Goal: Task Accomplishment & Management: Complete application form

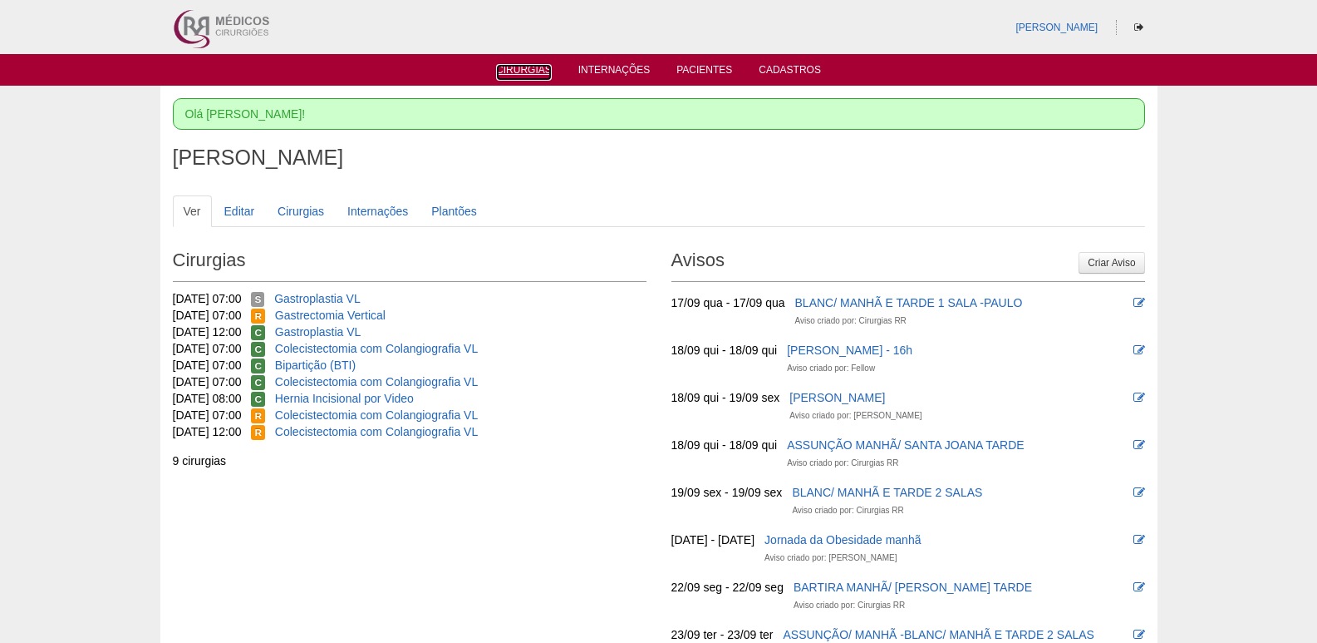
click at [515, 71] on link "Cirurgias" at bounding box center [524, 72] width 56 height 17
click at [342, 296] on link "Gastroplastia VL" at bounding box center [317, 298] width 86 height 13
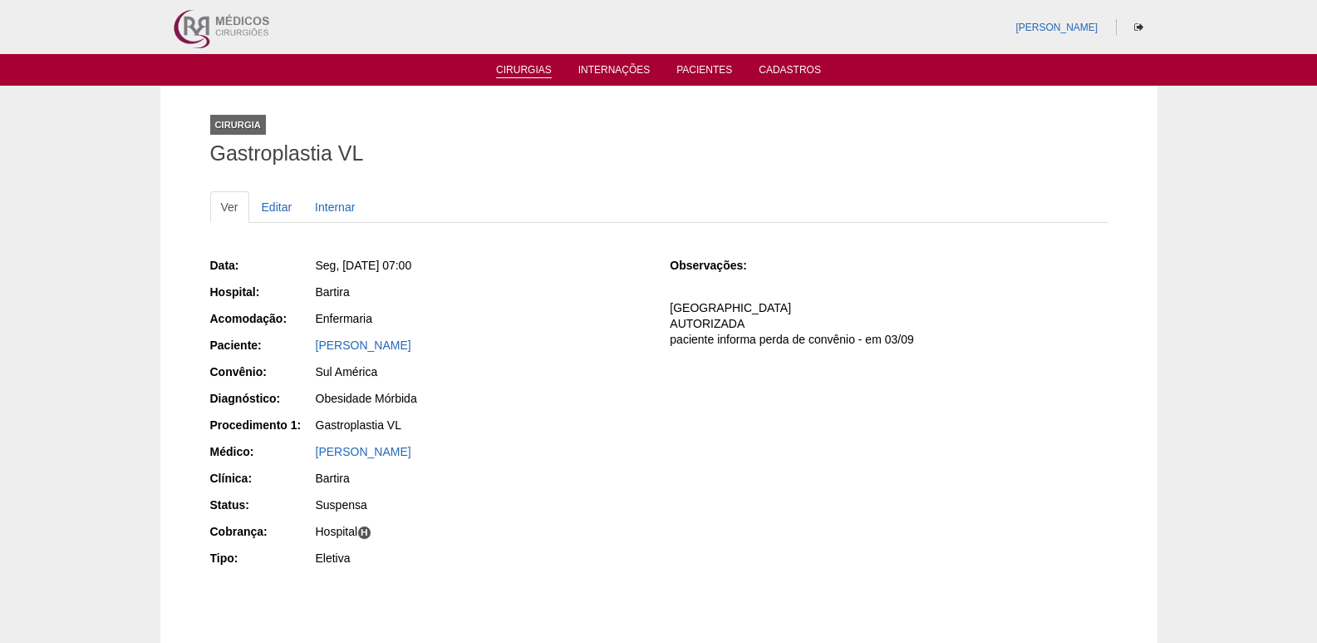
click at [528, 62] on li "Cirurgias" at bounding box center [524, 68] width 79 height 13
click at [523, 70] on link "Cirurgias" at bounding box center [524, 71] width 56 height 14
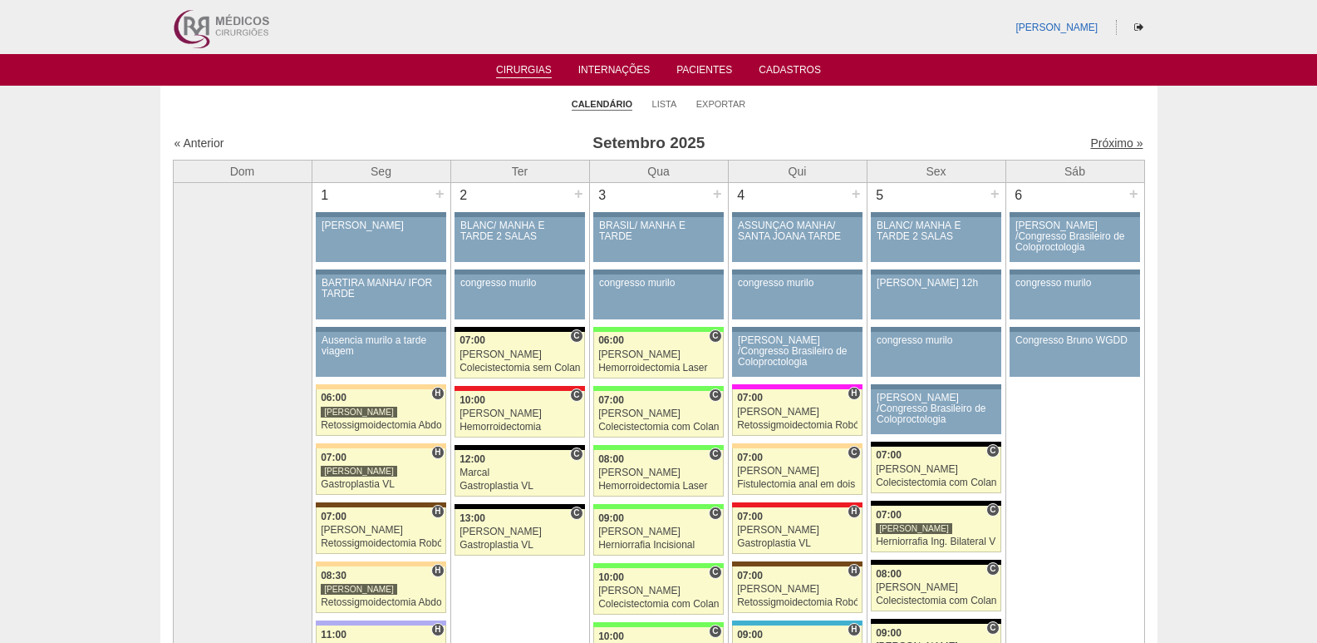
click at [1091, 140] on link "Próximo »" at bounding box center [1117, 142] width 52 height 13
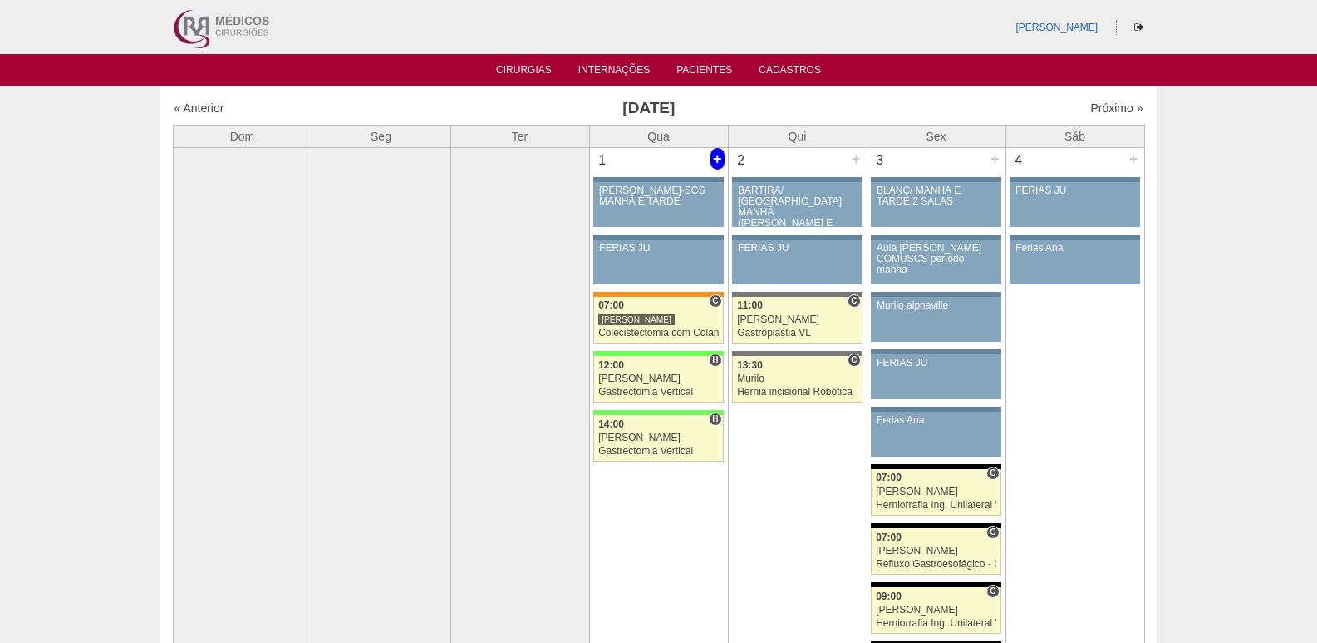
click at [714, 161] on div "+" at bounding box center [718, 159] width 14 height 22
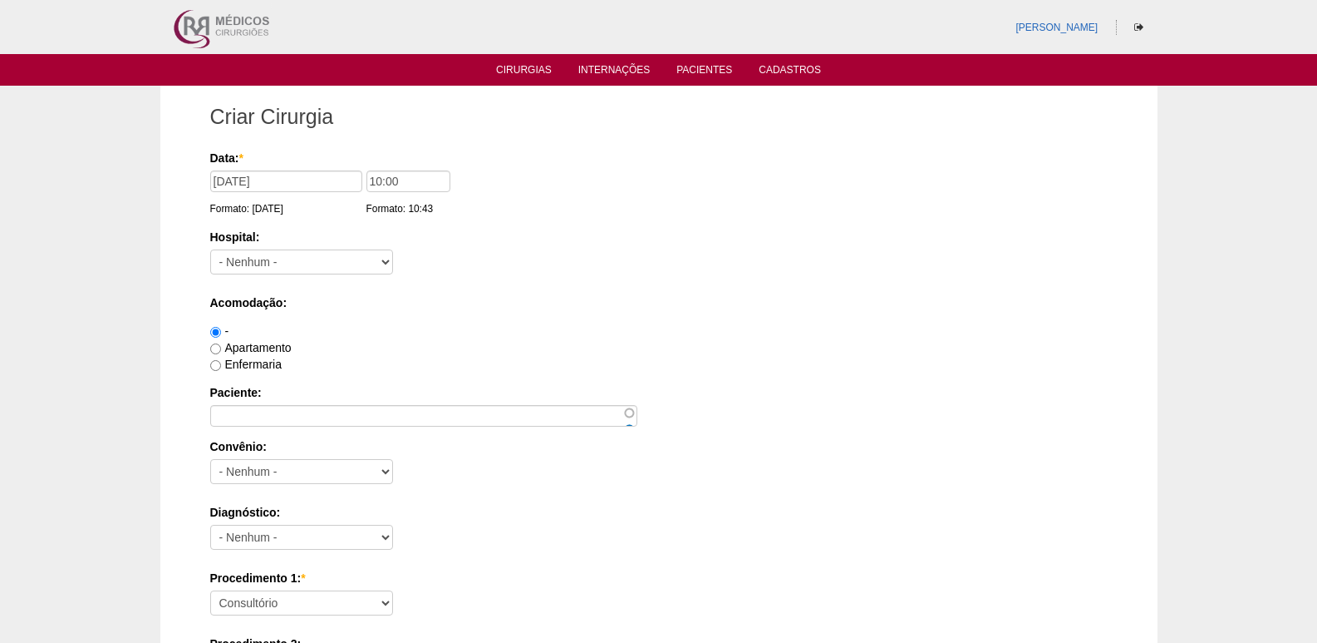
type input "10:00"
click at [295, 256] on select "- Nenhum - 9 de Julho Albert Einstein Alvorada América Assunção Bartira Benefic…" at bounding box center [301, 261] width 183 height 25
select select "8"
click at [210, 249] on select "- Nenhum - 9 de Julho Albert Einstein Alvorada América Assunção Bartira Benefic…" at bounding box center [301, 261] width 183 height 25
click at [247, 347] on label "Apartamento" at bounding box center [250, 347] width 81 height 13
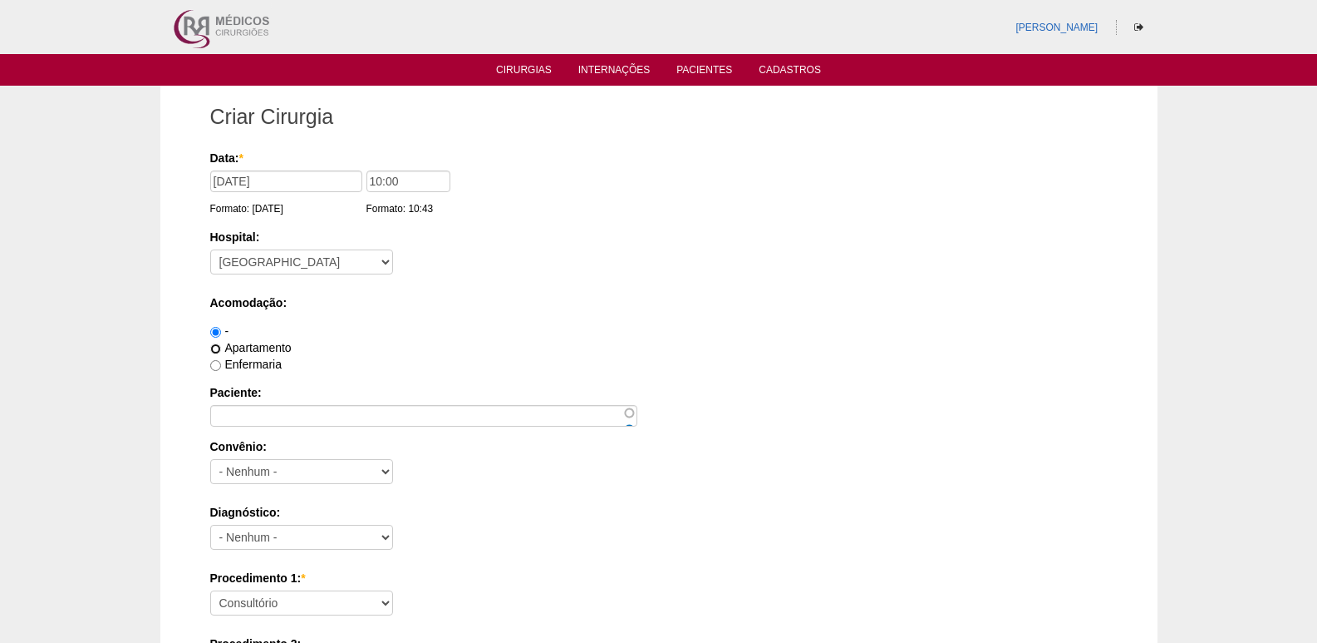
click at [221, 347] on input "Apartamento" at bounding box center [215, 348] width 11 height 11
radio input "true"
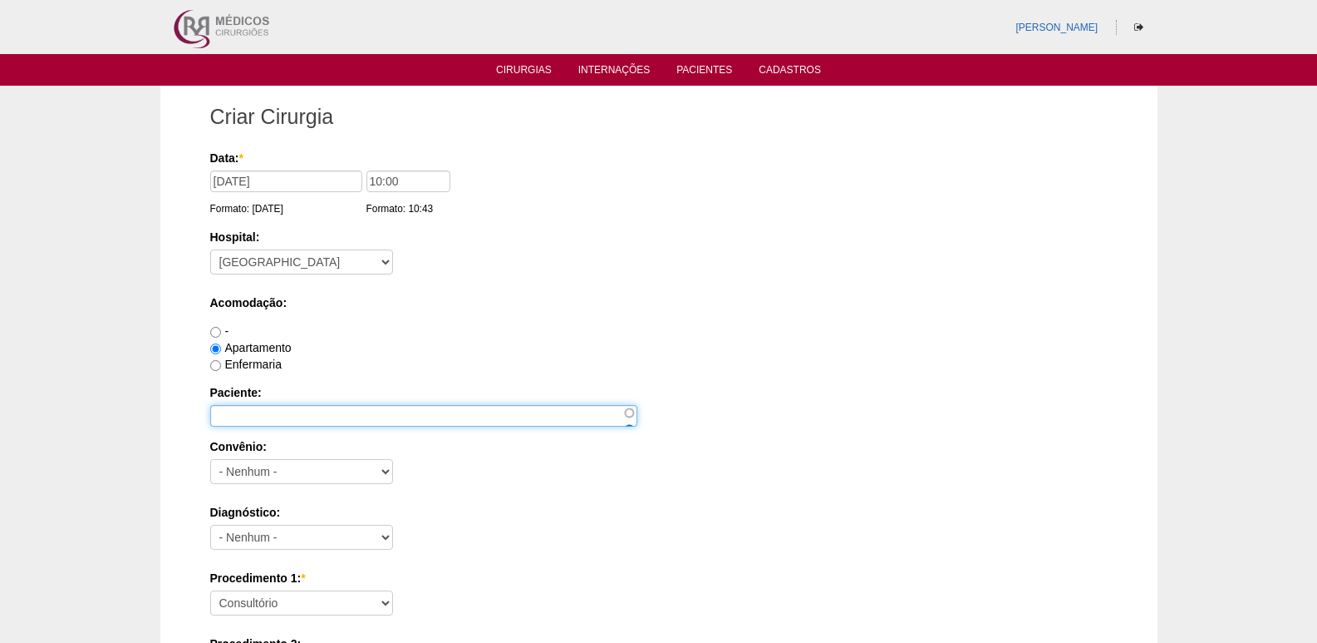
click at [246, 406] on input "Paciente:" at bounding box center [423, 416] width 427 height 22
paste input "Tacila Karen Santos Olivei"
click at [350, 421] on input "Tacila Karen Santos Olivei" at bounding box center [423, 416] width 427 height 22
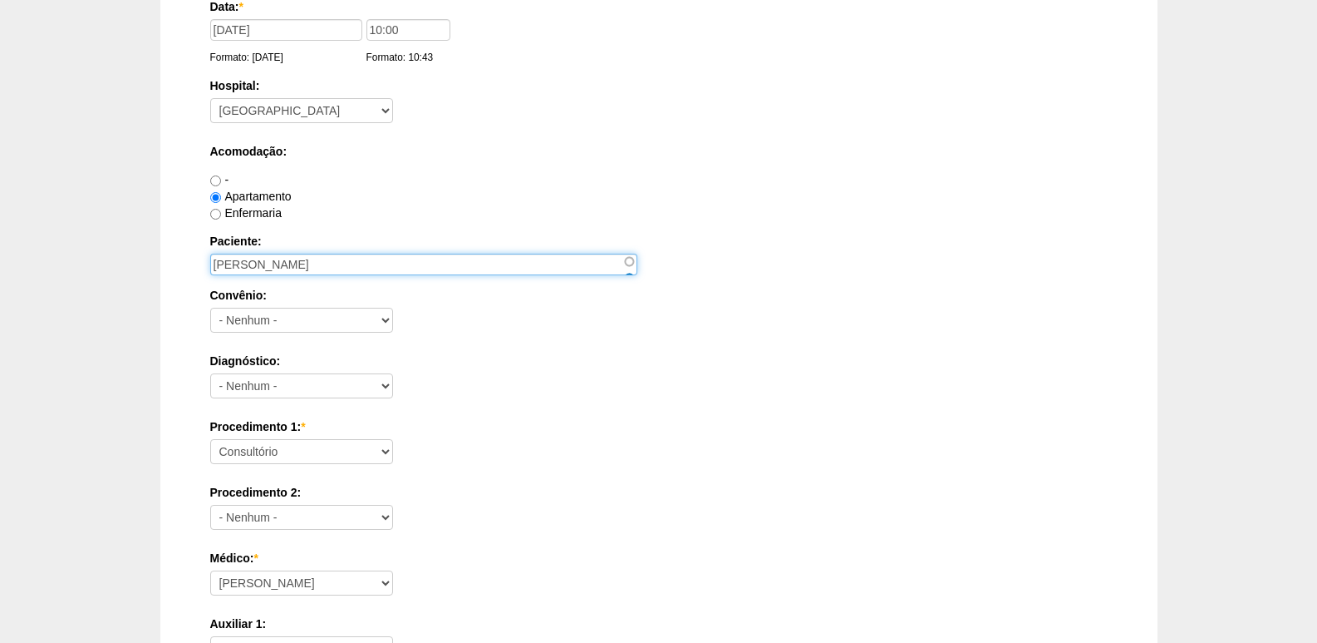
scroll to position [166, 0]
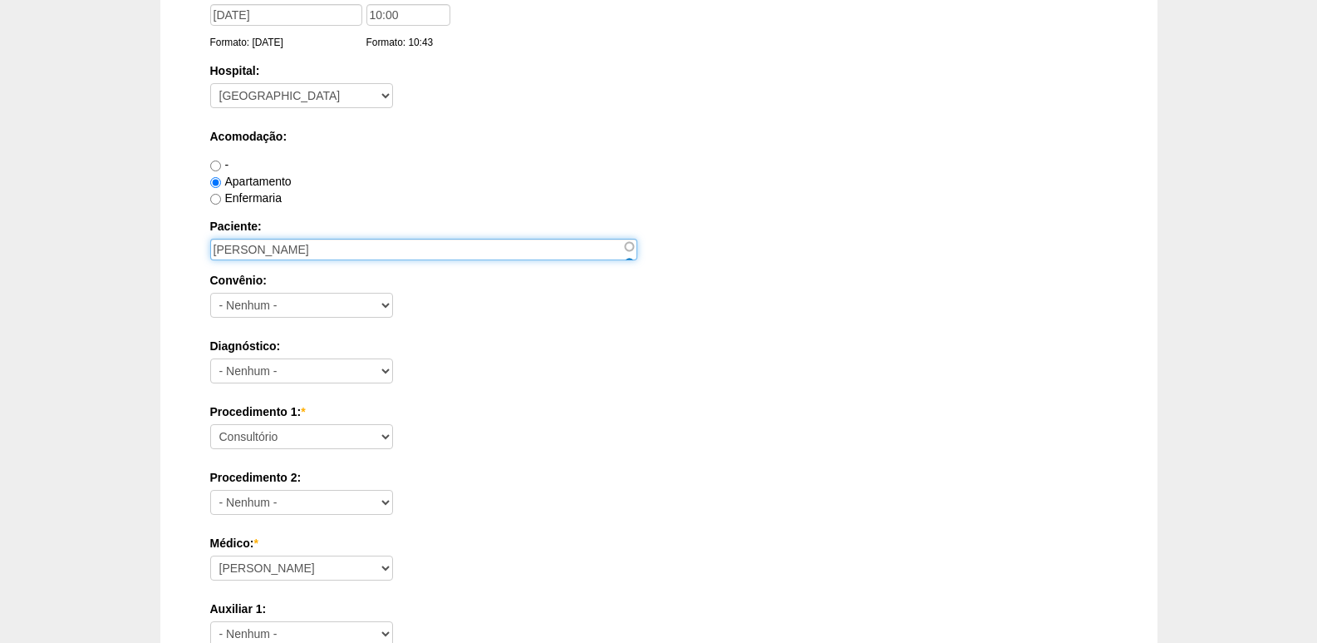
type input "Tacila Karen Santos Oliveira"
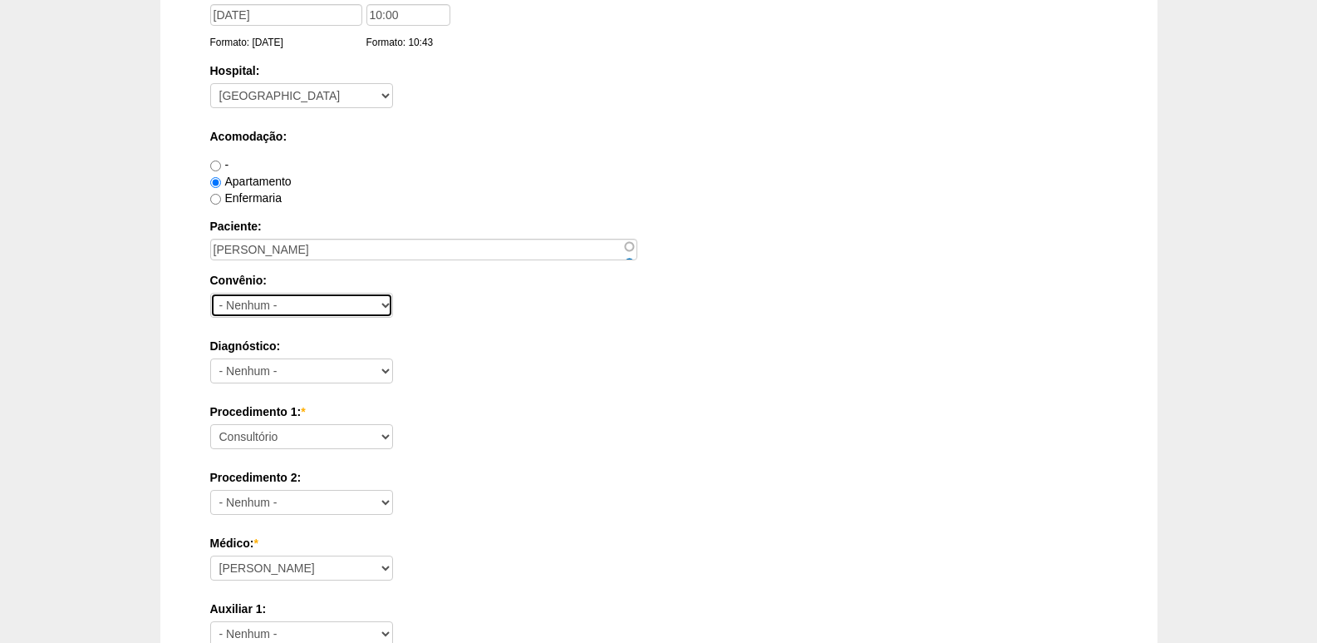
click at [301, 298] on select "- Nenhum - Abet Afresp Allianz Amil Blue Life Caasp Cabesp Caixa de Pensões Car…" at bounding box center [301, 305] width 183 height 25
select select "25"
click at [210, 293] on select "- Nenhum - Abet Afresp Allianz Amil Blue Life Caasp Cabesp Caixa de Pensões Car…" at bounding box center [301, 305] width 183 height 25
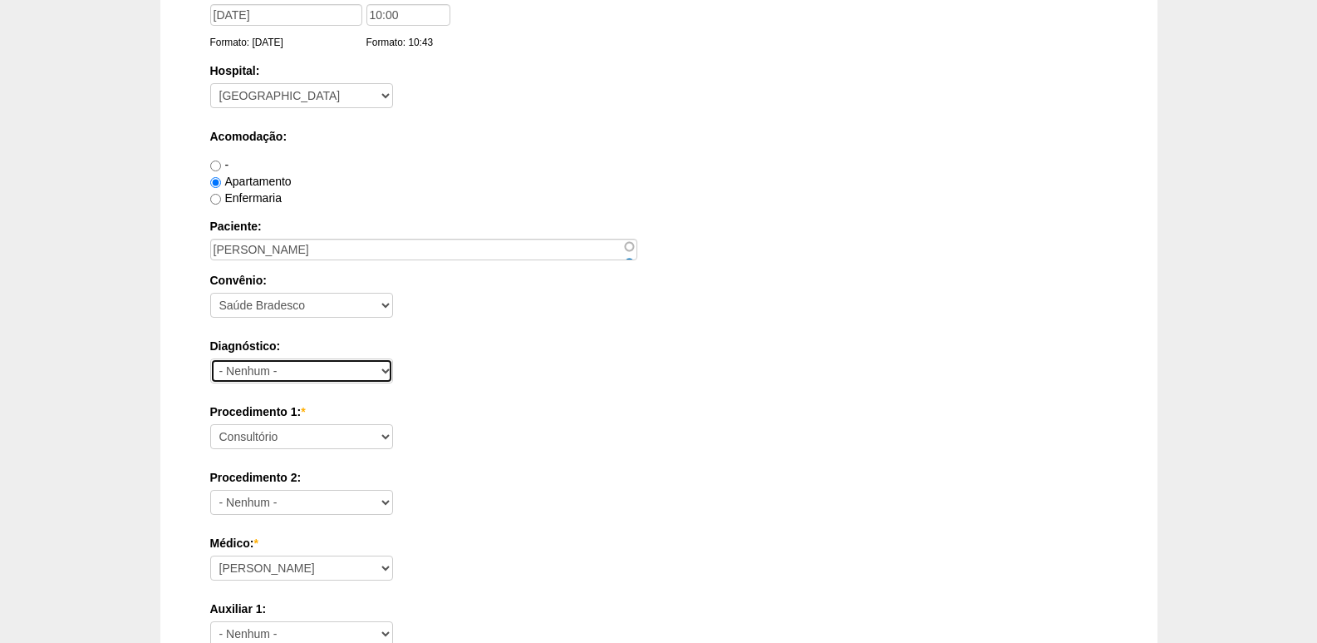
click at [254, 371] on select "- Nenhum - Abdome Agudo Abscesso Hepático Abscesso Perianal Abscesso Peritoneal…" at bounding box center [301, 370] width 183 height 25
select select "3707"
click at [210, 358] on select "- Nenhum - Abdome Agudo Abscesso Hepático Abscesso Perianal Abscesso Peritoneal…" at bounding box center [301, 370] width 183 height 25
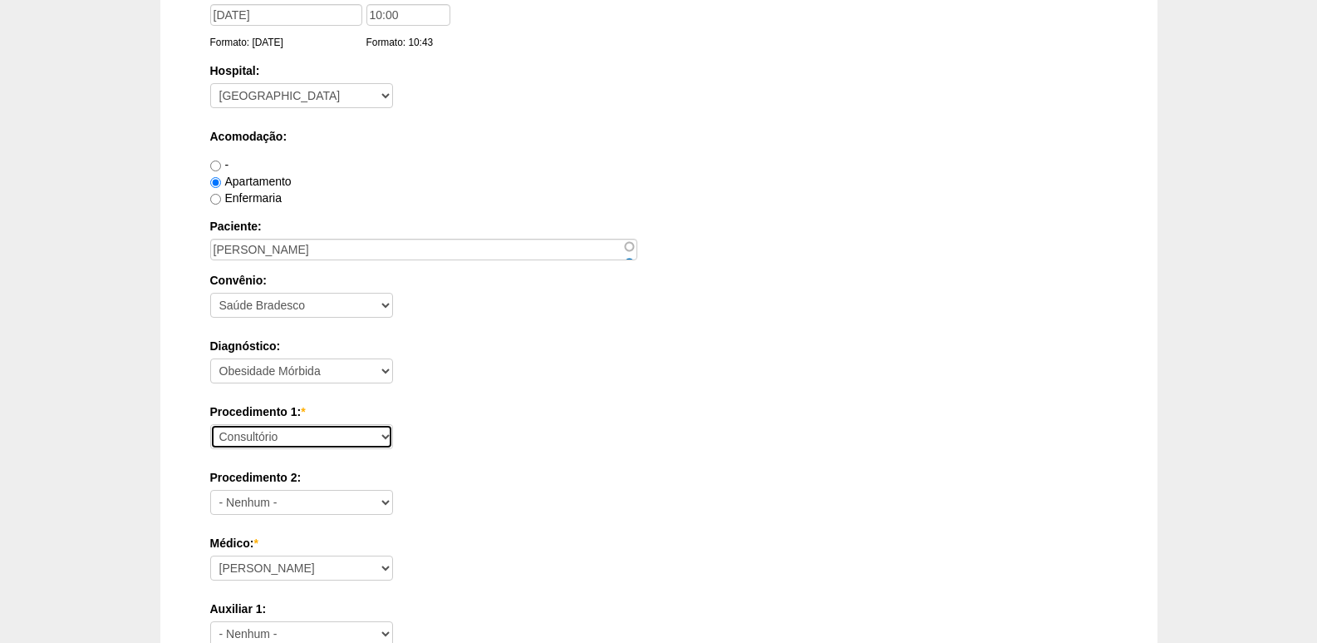
click at [292, 427] on select "Consultório Abscesso Hepático - Drenagem Abscesso perianal Amputação Abdômino P…" at bounding box center [301, 436] width 183 height 25
select select "3710"
click at [210, 424] on select "Consultório Abscesso Hepático - Drenagem Abscesso perianal Amputação Abdômino P…" at bounding box center [301, 436] width 183 height 25
click at [604, 370] on div "Diagnóstico: - Nenhum - Abdome Agudo Abscesso Hepático Abscesso Perianal Absces…" at bounding box center [659, 364] width 898 height 54
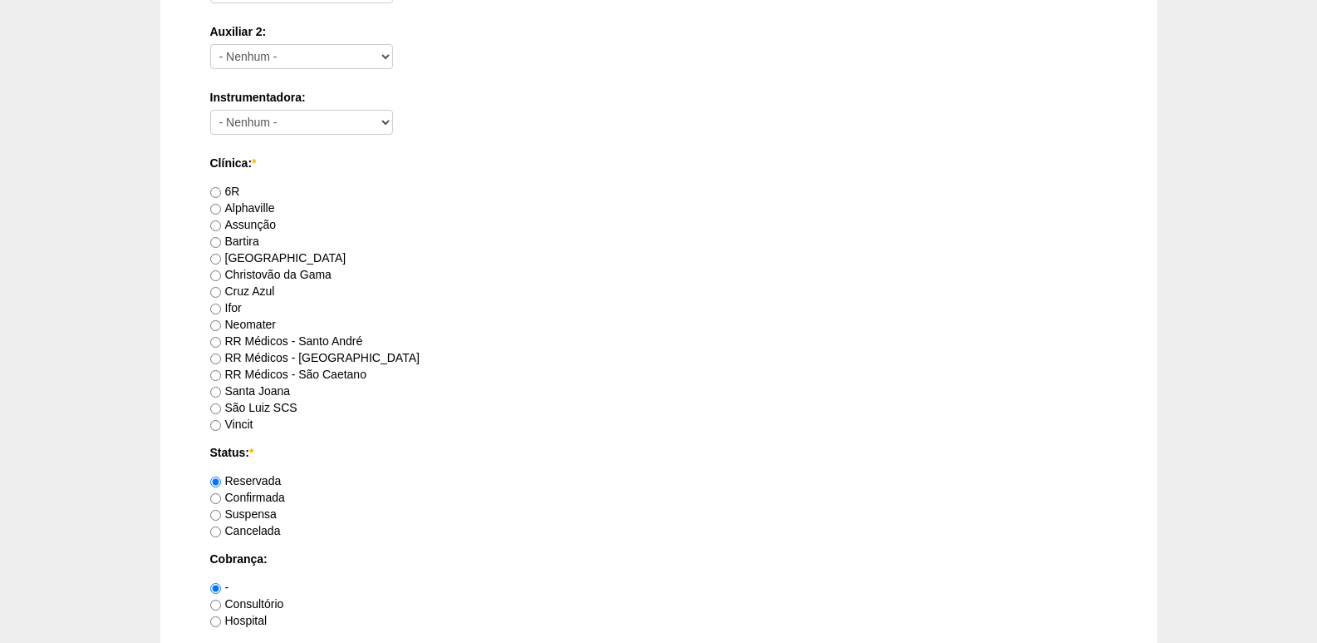
scroll to position [831, 0]
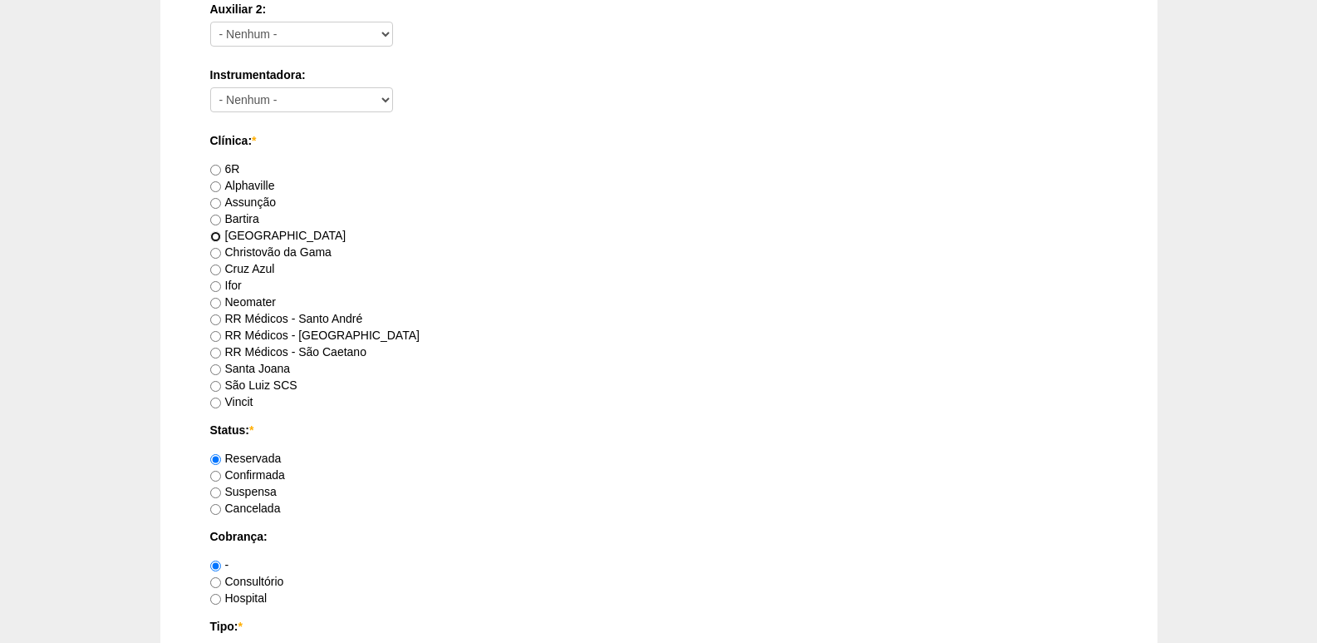
click at [215, 236] on input "[GEOGRAPHIC_DATA]" at bounding box center [215, 236] width 11 height 11
radio input "true"
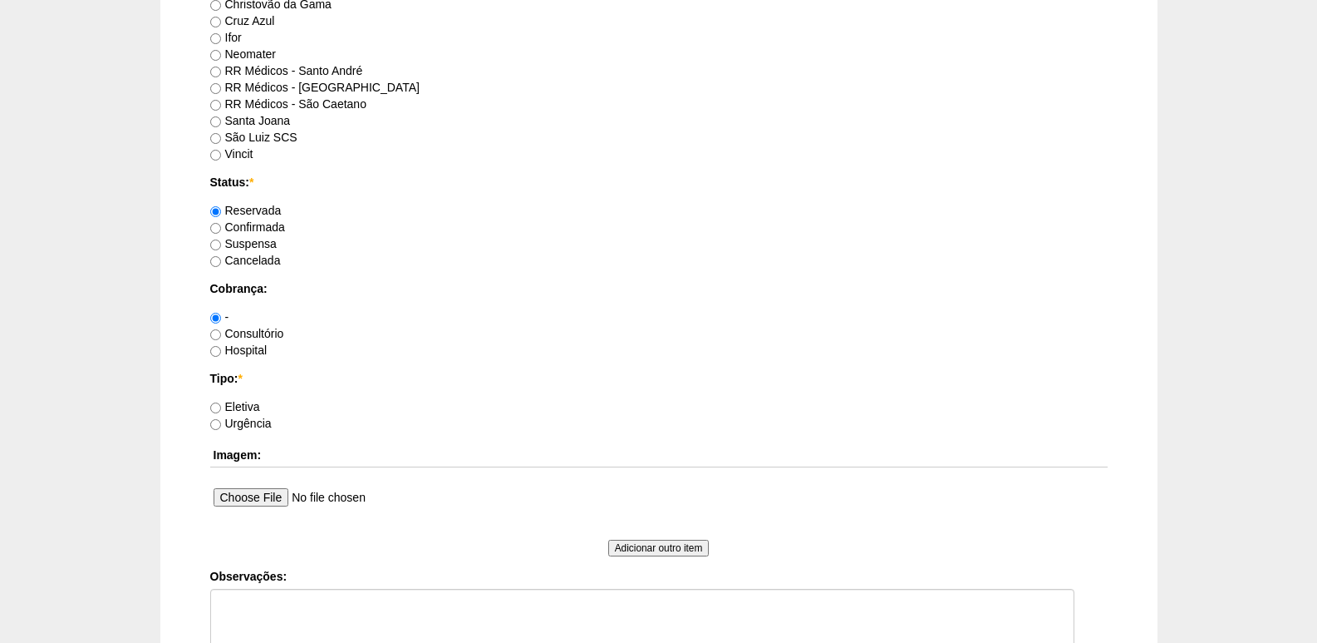
scroll to position [1081, 0]
click at [244, 348] on label "Hospital" at bounding box center [238, 348] width 57 height 13
click at [221, 348] on input "Hospital" at bounding box center [215, 349] width 11 height 11
radio input "true"
click at [244, 402] on label "Eletiva" at bounding box center [235, 404] width 50 height 13
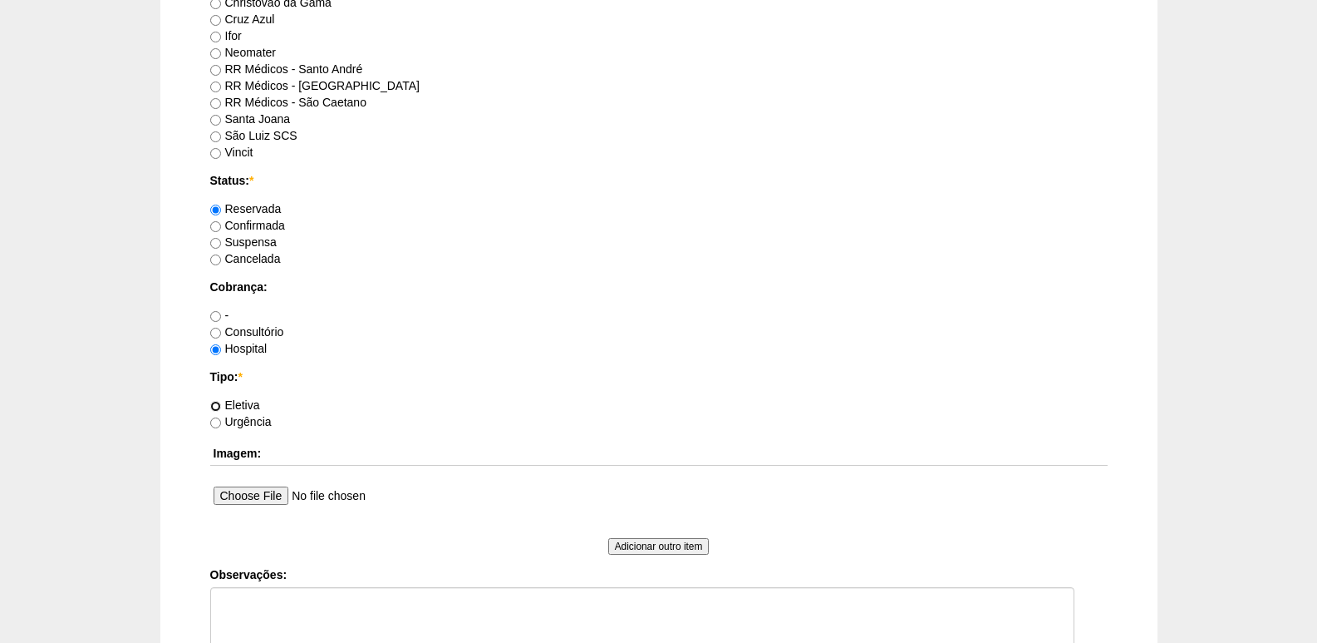
click at [221, 402] on input "Eletiva" at bounding box center [215, 406] width 11 height 11
radio input "true"
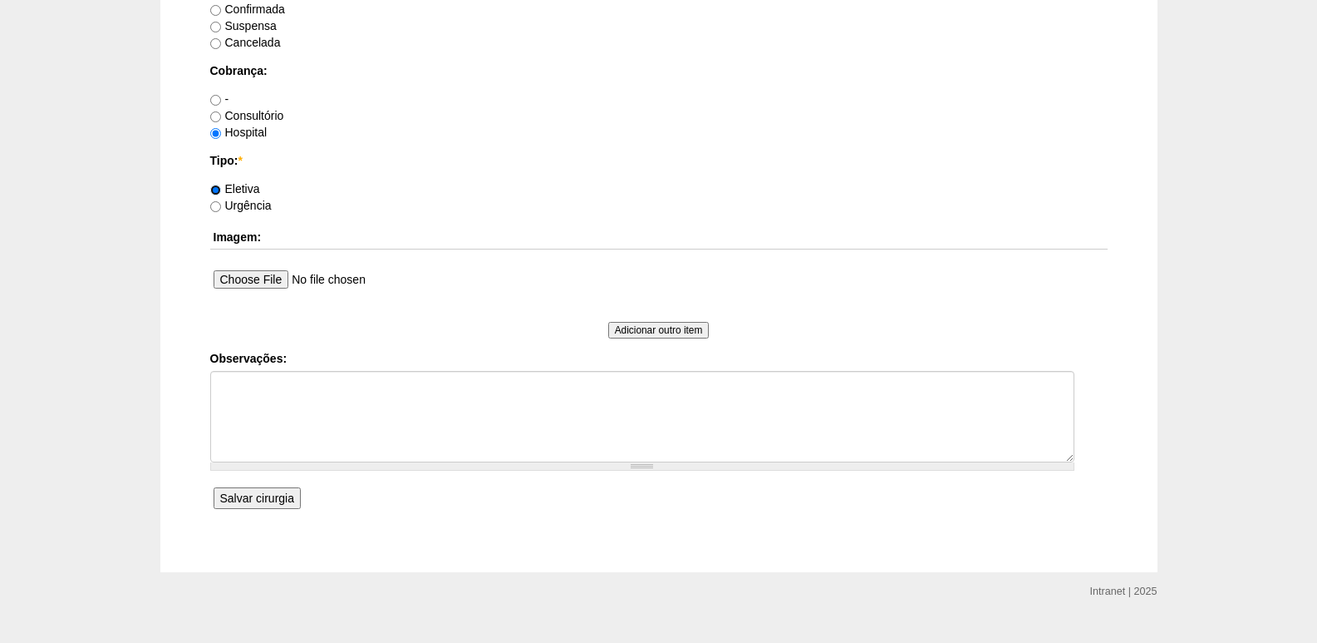
scroll to position [1327, 0]
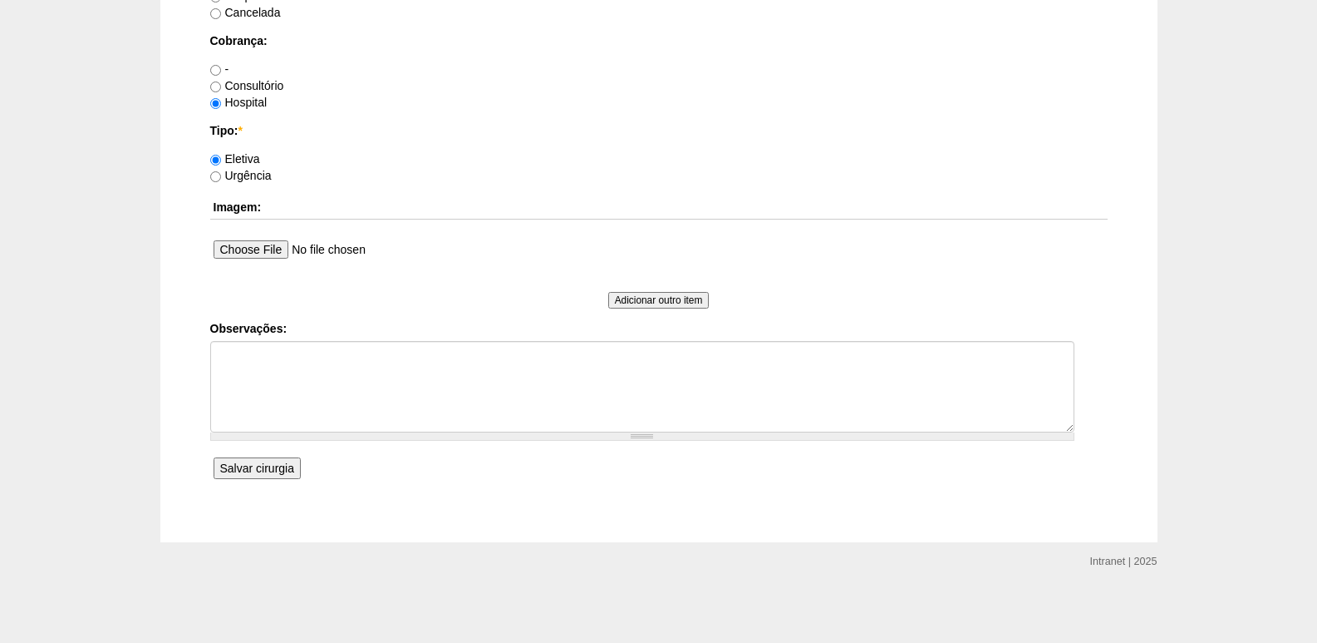
click at [241, 468] on input "Salvar cirurgia" at bounding box center [257, 468] width 87 height 22
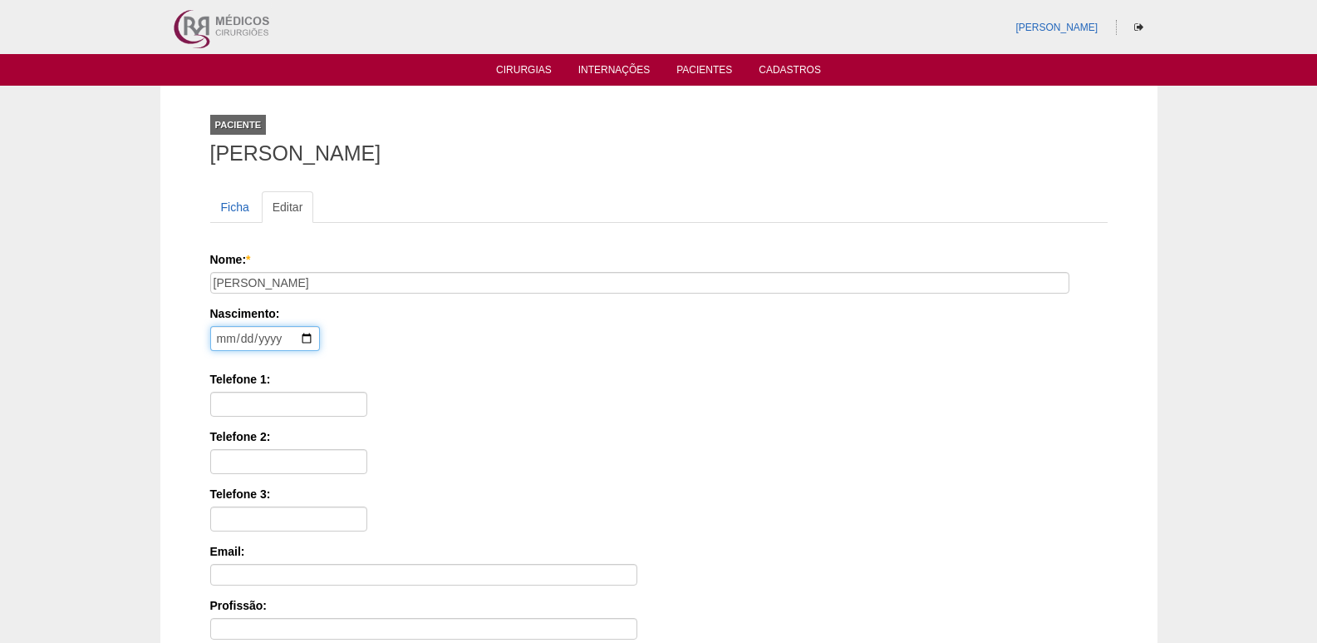
click at [224, 328] on input "date" at bounding box center [265, 338] width 110 height 25
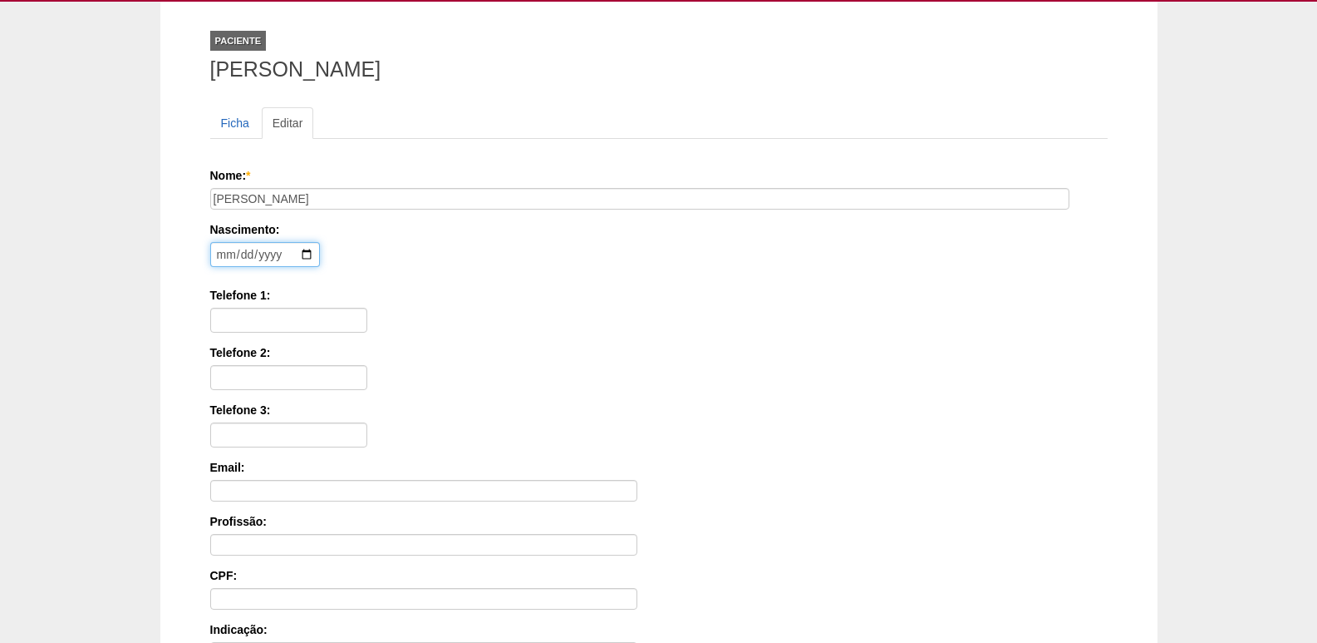
scroll to position [83, 0]
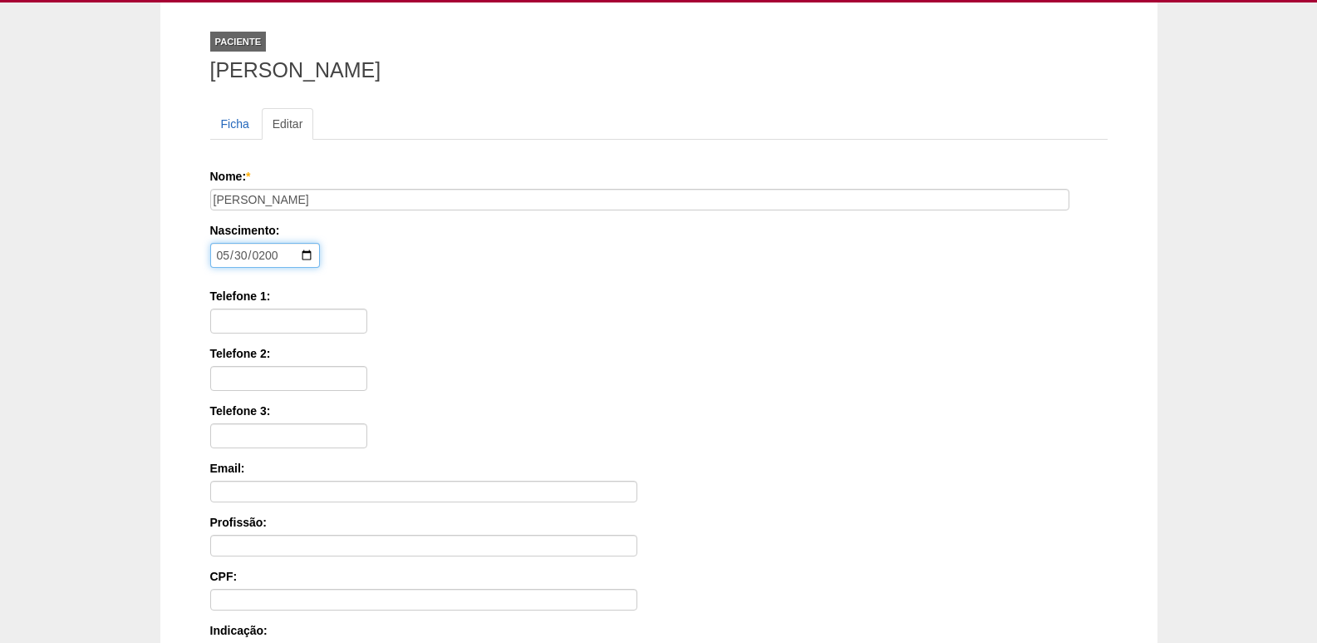
type input "[DATE]"
type input "11953861078"
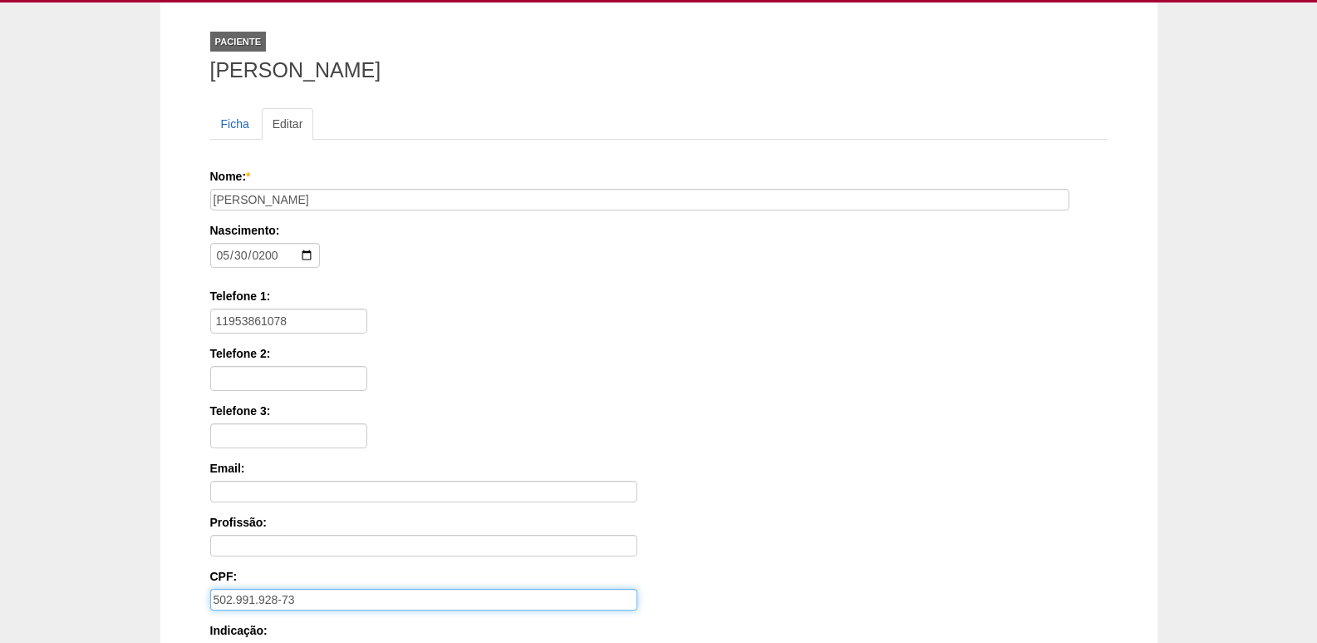
type input "502.991.928-73"
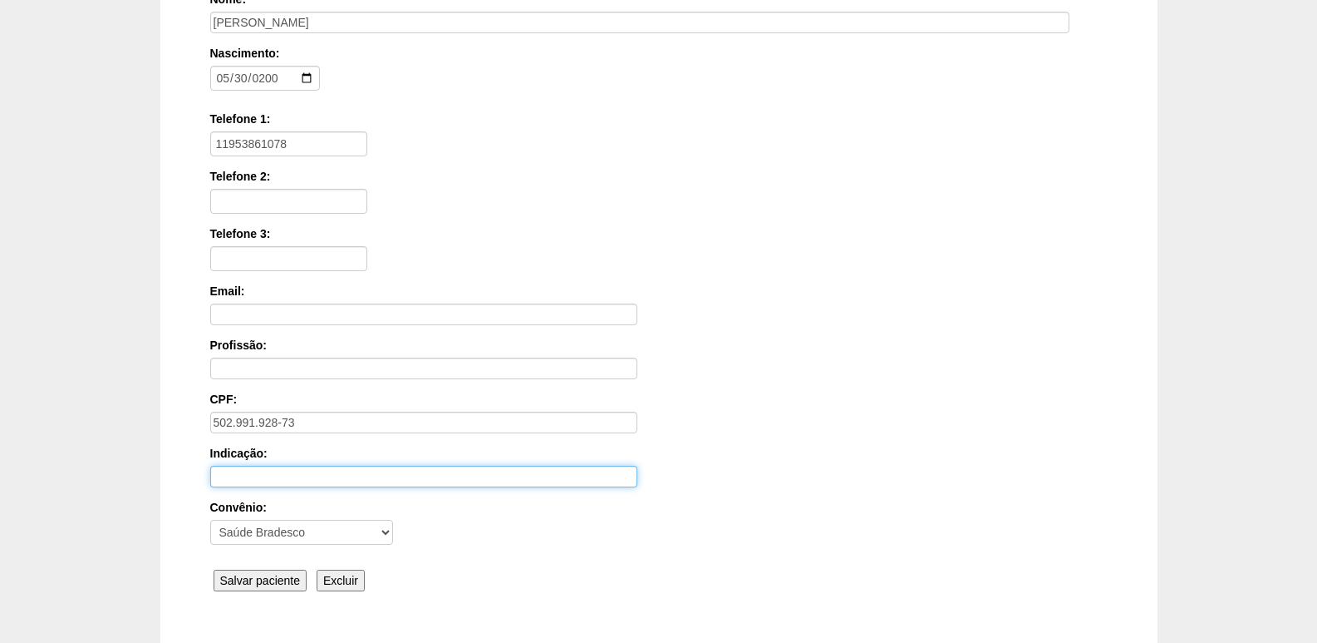
scroll to position [271, 0]
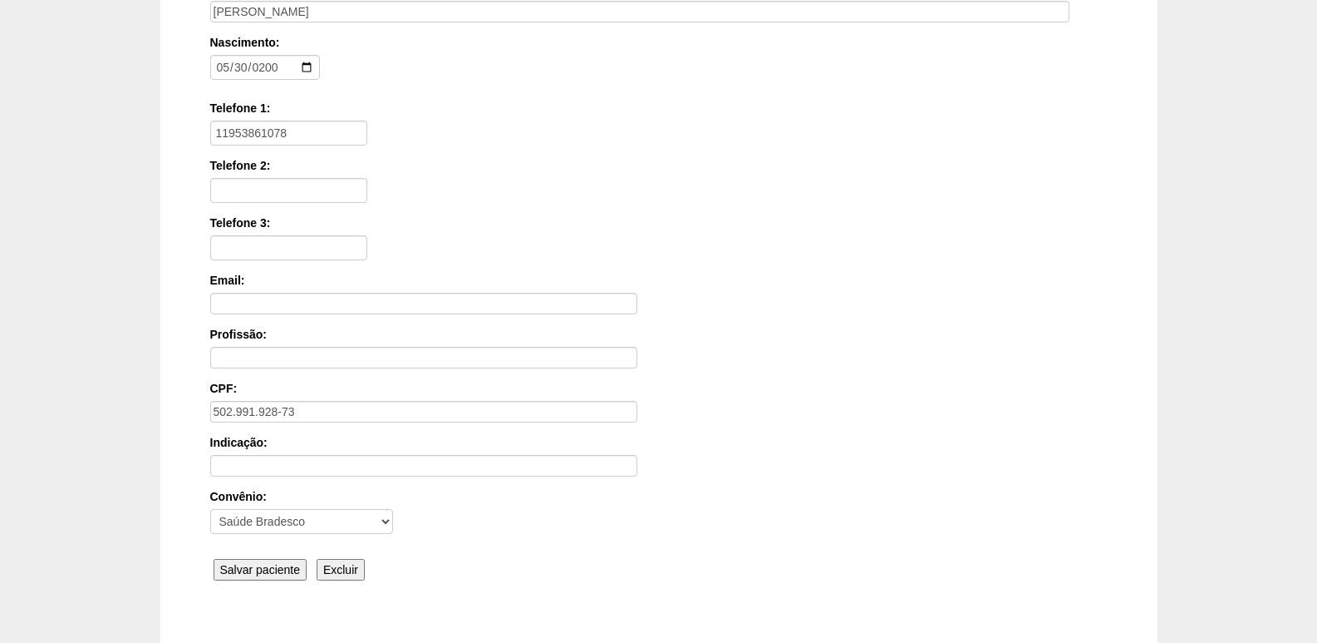
click at [247, 562] on input "Salvar paciente" at bounding box center [261, 570] width 94 height 22
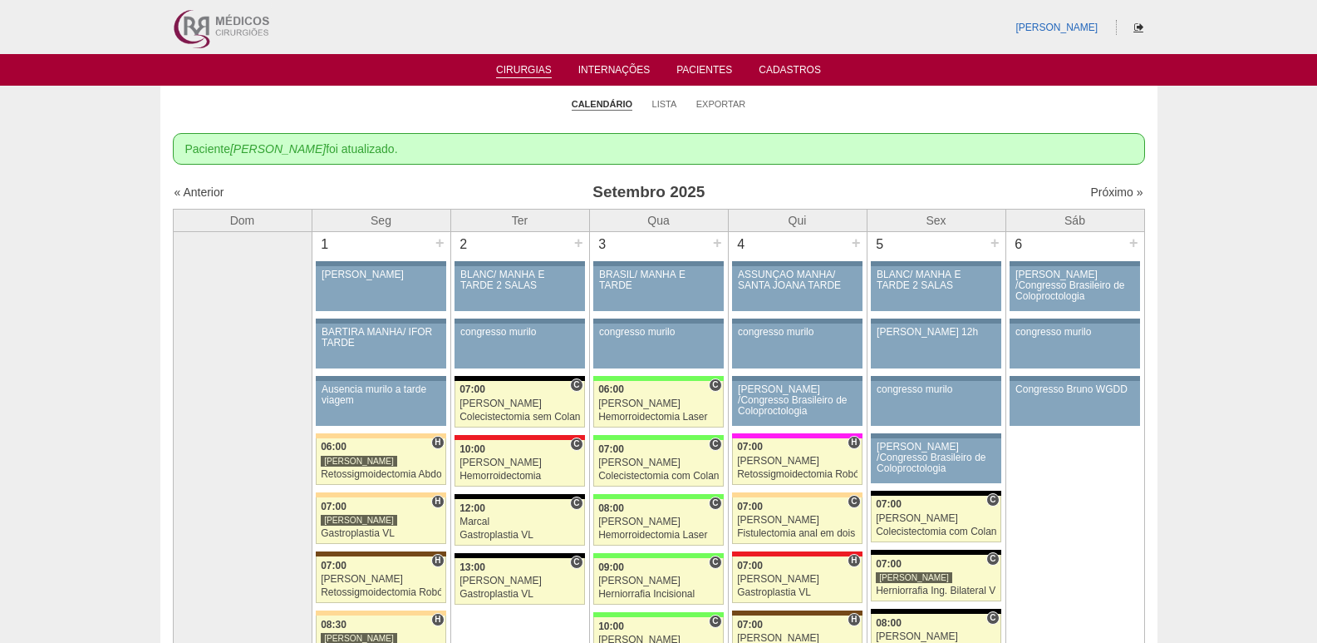
click at [1133, 27] on link at bounding box center [1139, 28] width 19 height 12
